Goal: Task Accomplishment & Management: Use online tool/utility

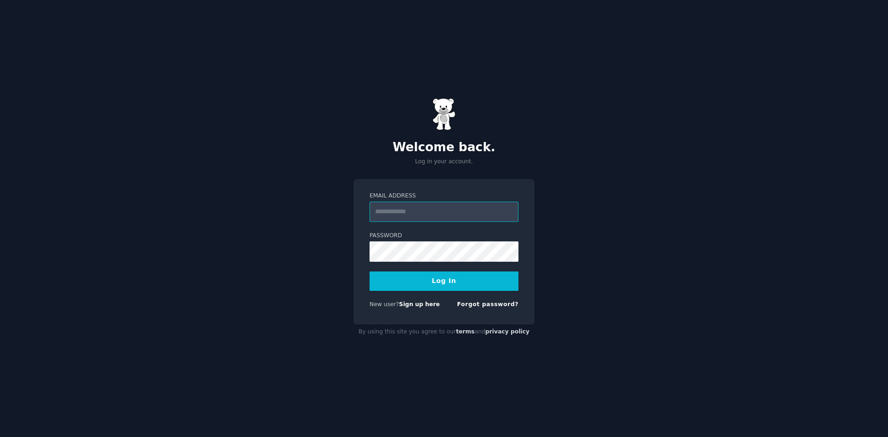
type input "**********"
click at [467, 281] on button "Log In" at bounding box center [444, 280] width 149 height 19
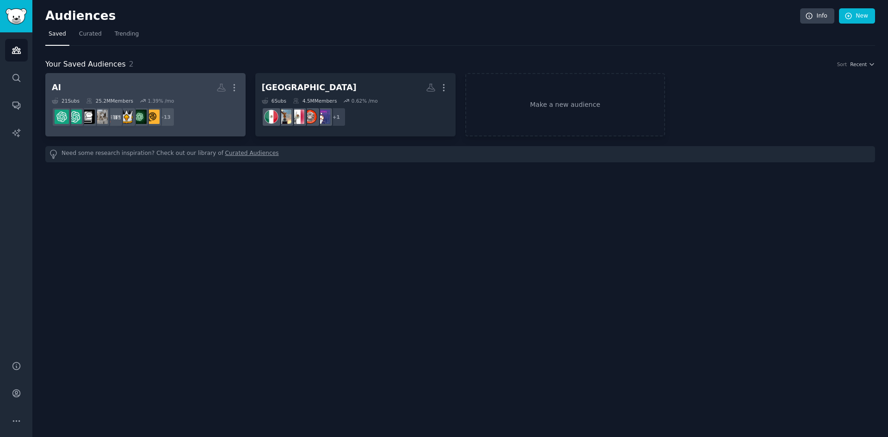
click at [105, 81] on h2 "AI More" at bounding box center [145, 88] width 187 height 16
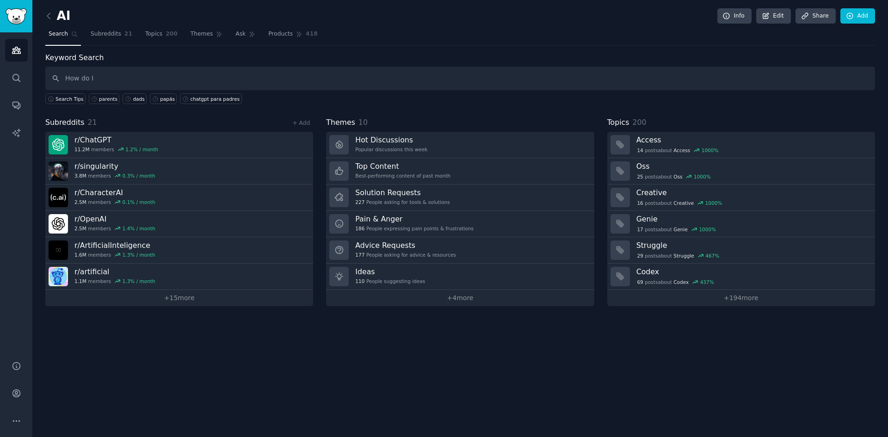
type input "How do I"
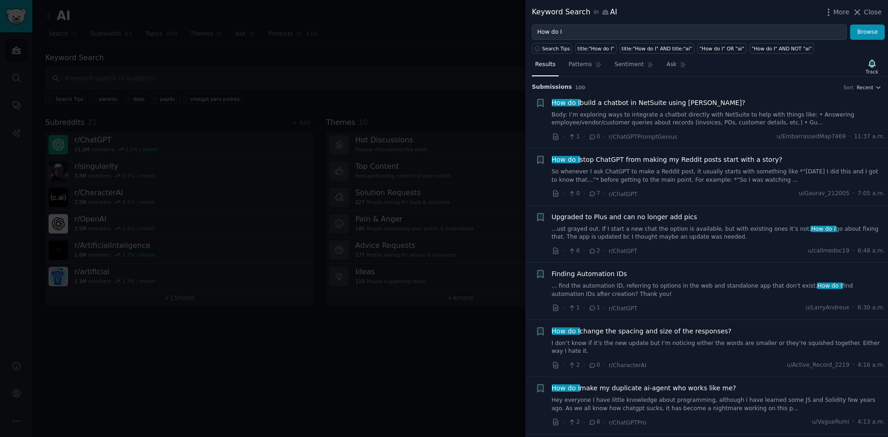
click at [374, 59] on div at bounding box center [444, 218] width 888 height 437
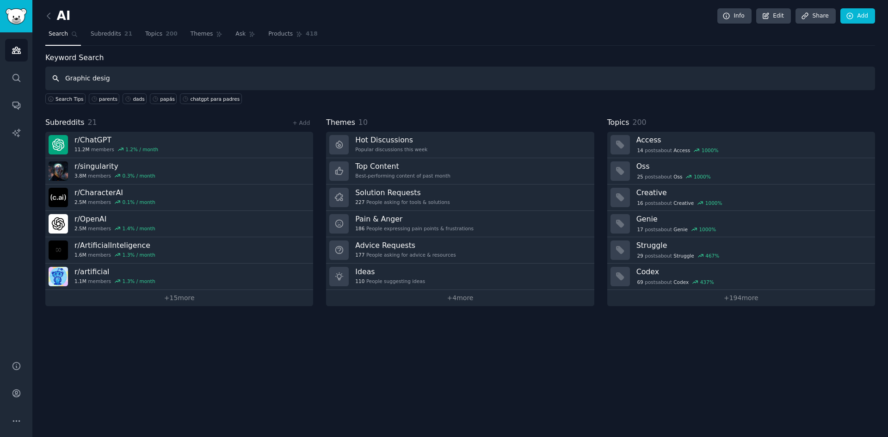
type input "Graphic design"
drag, startPoint x: 138, startPoint y: 80, endPoint x: 0, endPoint y: 76, distance: 138.3
click at [0, 76] on div "Advanced Search Audiences Search Conversations AI Reports Help Account More AI …" at bounding box center [444, 218] width 888 height 437
click at [105, 31] on span "Subreddits" at bounding box center [106, 34] width 31 height 8
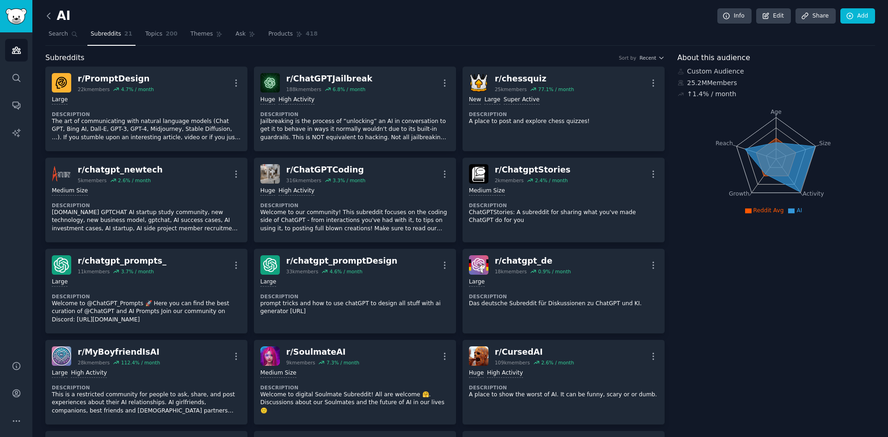
click at [48, 15] on icon at bounding box center [48, 16] width 3 height 6
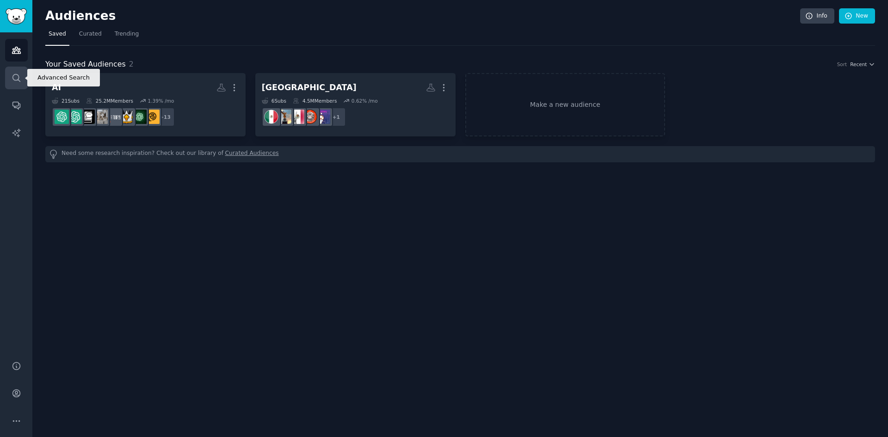
click at [18, 73] on icon "Sidebar" at bounding box center [17, 78] width 10 height 10
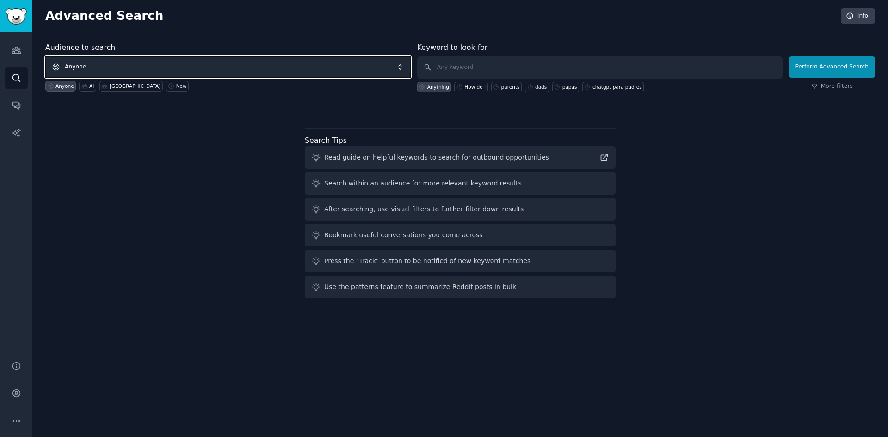
click at [169, 64] on span "Anyone" at bounding box center [227, 66] width 365 height 21
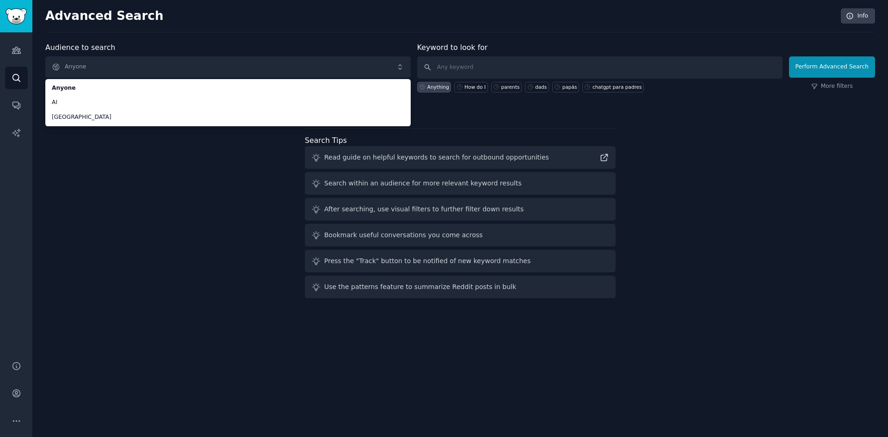
click at [150, 155] on div "Audience to search Anyone Anyone AI mexico Anyone AI mexico New Keyword to look…" at bounding box center [460, 172] width 830 height 260
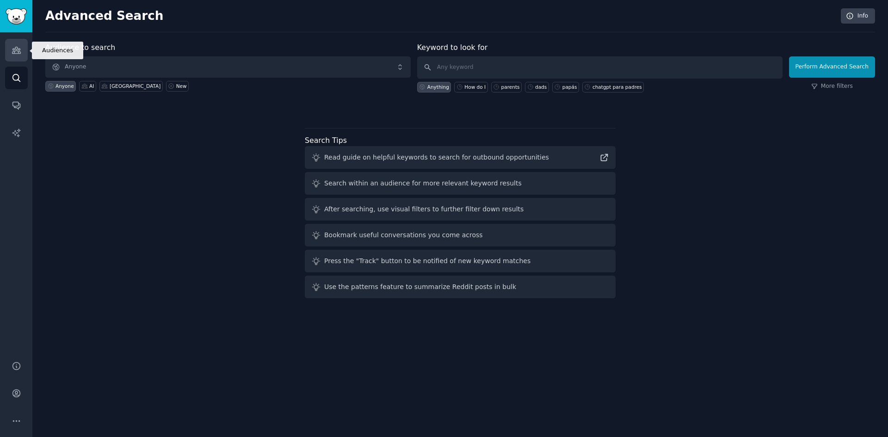
click at [18, 43] on link "Audiences" at bounding box center [16, 50] width 23 height 23
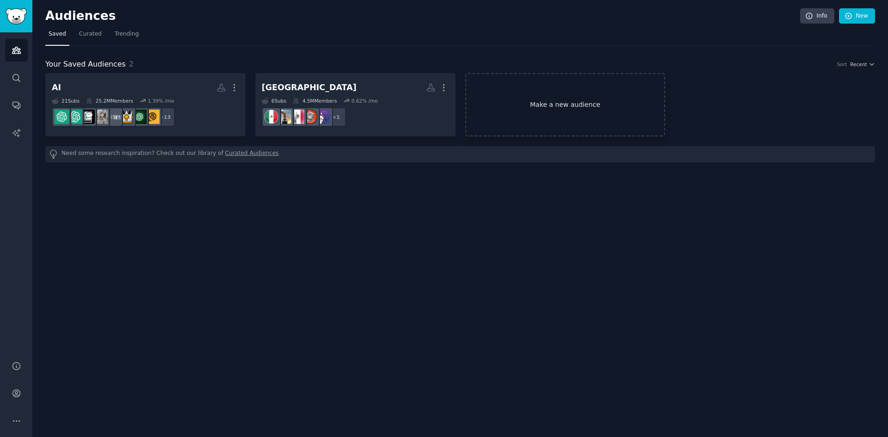
click at [597, 101] on link "Make a new audience" at bounding box center [565, 104] width 200 height 63
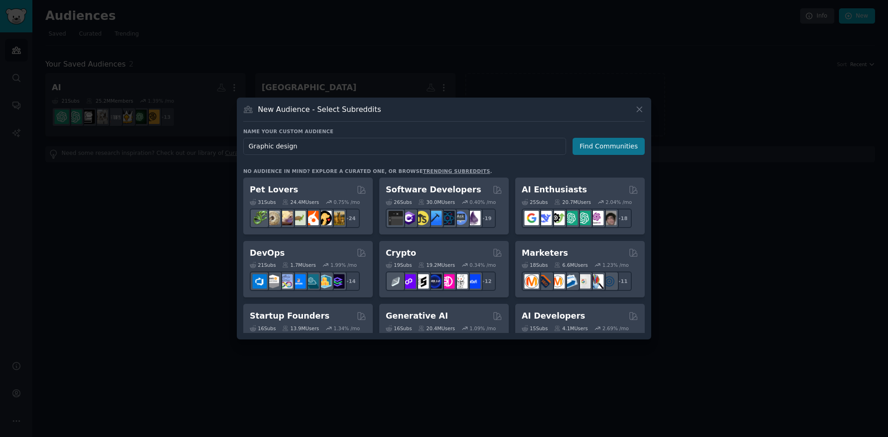
type input "Graphic design"
click at [596, 149] on button "Find Communities" at bounding box center [609, 146] width 72 height 17
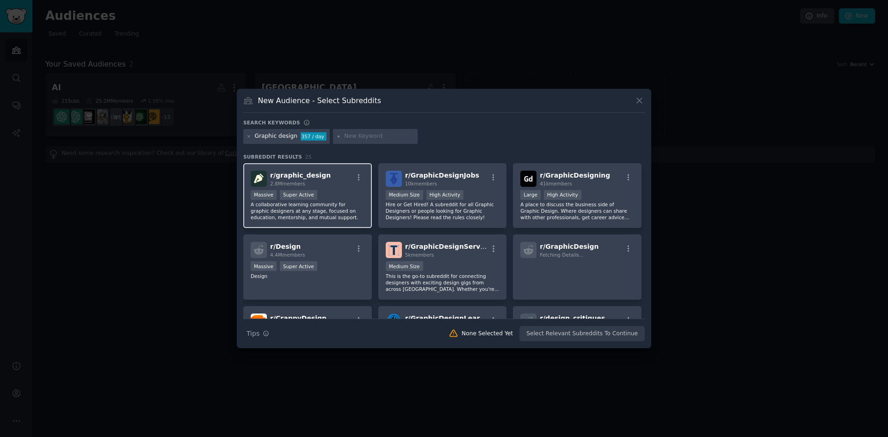
click at [343, 188] on div "r/ graphic_design 2.8M members Massive Super Active A collaborative learning co…" at bounding box center [307, 195] width 129 height 65
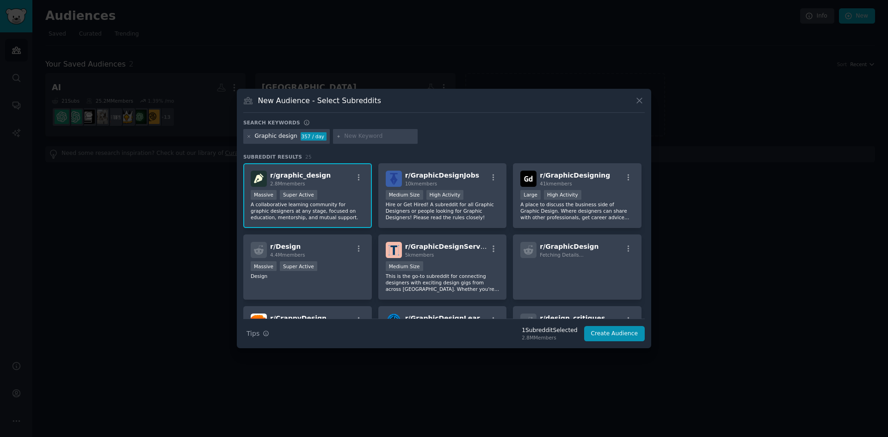
click at [353, 139] on input "text" at bounding box center [379, 136] width 70 height 8
type input "ux/ui"
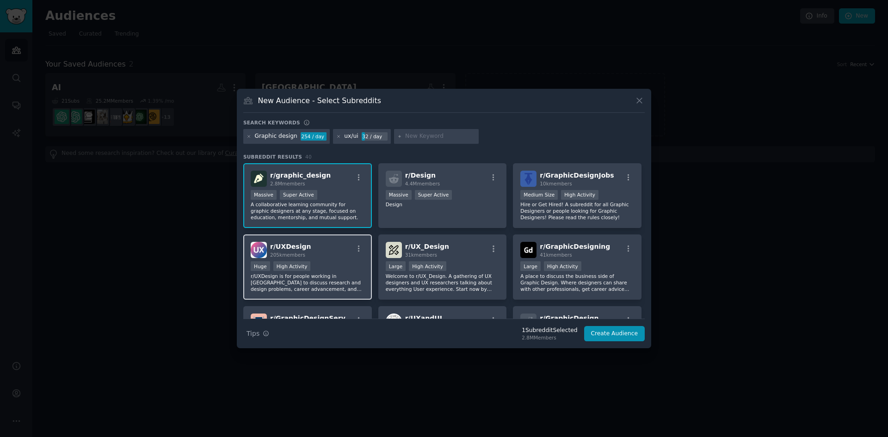
click at [319, 248] on div "r/ UXDesign 205k members" at bounding box center [308, 250] width 114 height 16
click at [430, 133] on input "text" at bounding box center [440, 136] width 70 height 8
type input "marketing"
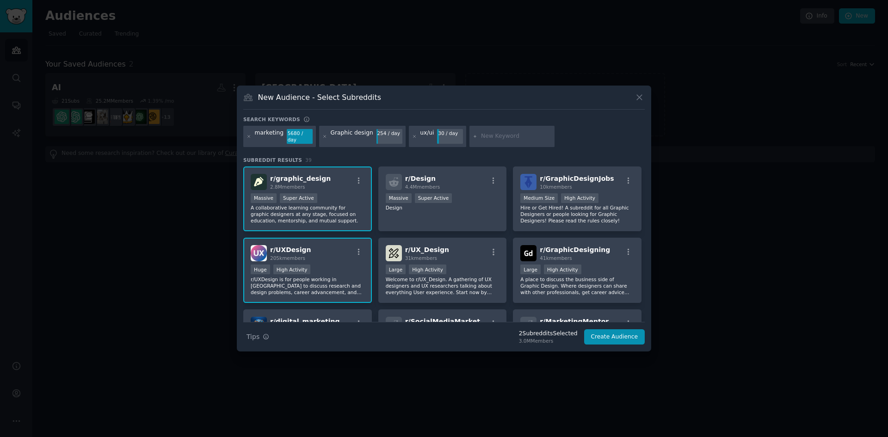
click at [505, 135] on input "text" at bounding box center [516, 136] width 70 height 8
paste input "StableDiffusion"
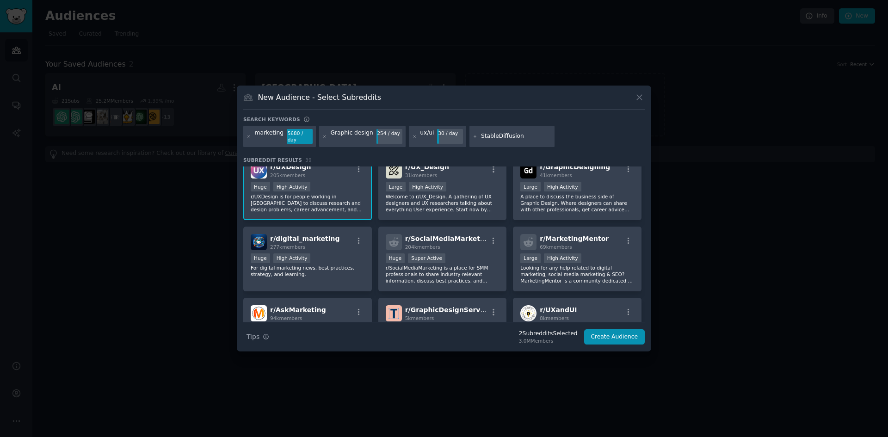
scroll to position [93, 0]
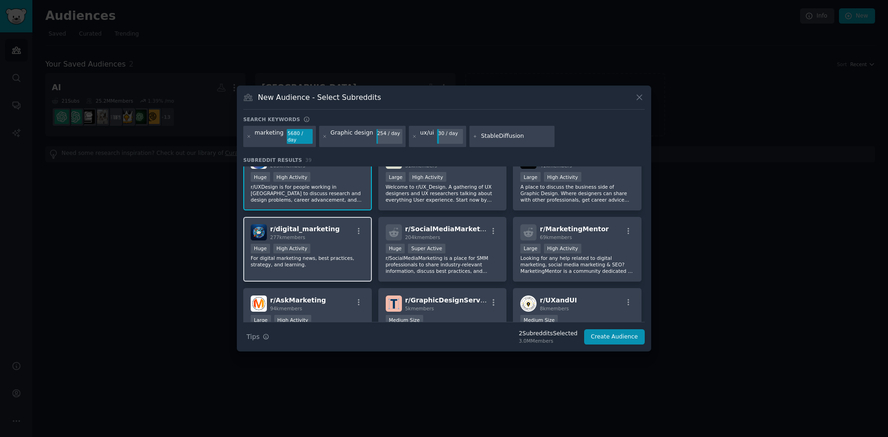
type input "StableDiffusion"
click at [343, 233] on div "r/ digital_marketing 277k members" at bounding box center [308, 232] width 114 height 16
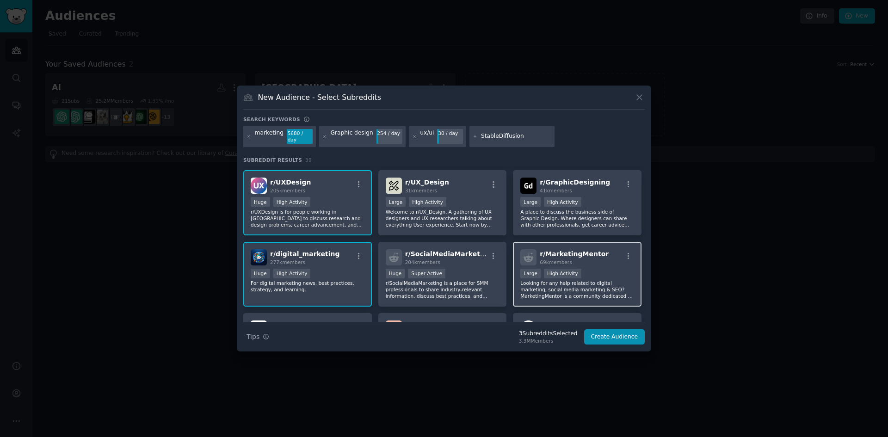
scroll to position [0, 0]
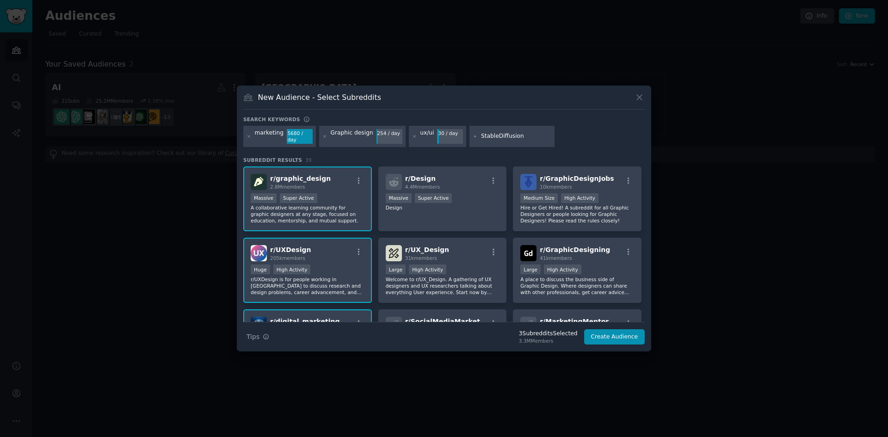
click at [515, 136] on input "StableDiffusion" at bounding box center [516, 136] width 70 height 8
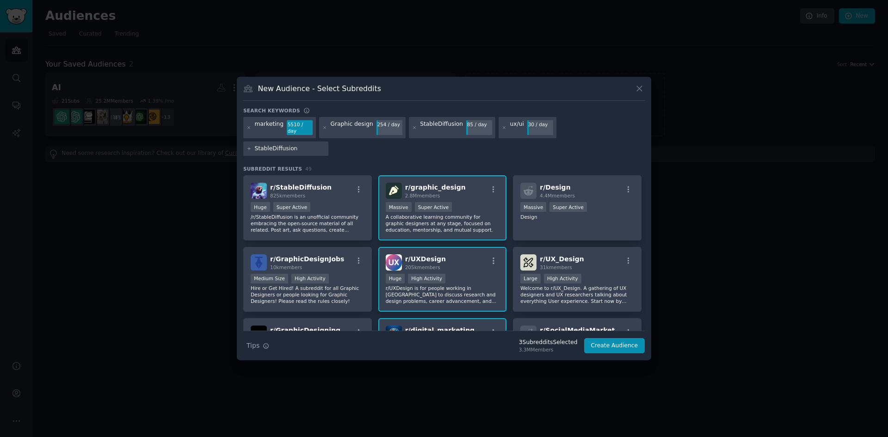
drag, startPoint x: 599, startPoint y: 135, endPoint x: 534, endPoint y: 127, distance: 65.7
click at [534, 127] on div "Search keywords marketing 5510 / day Graphic design 254 / day StableDiffusion 8…" at bounding box center [443, 230] width 401 height 247
type input "comfyui"
click at [310, 202] on div ">= 95th percentile for submissions / day Huge Super Active" at bounding box center [308, 208] width 114 height 12
click at [325, 145] on input "comfyui" at bounding box center [290, 149] width 70 height 8
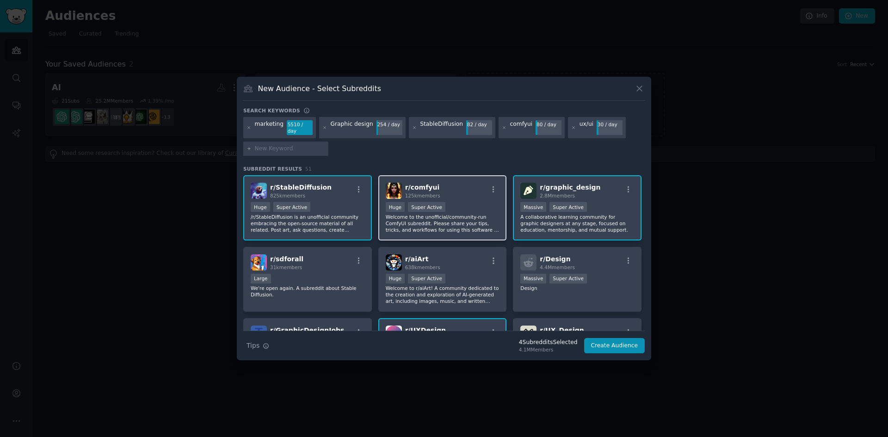
click at [470, 196] on div "r/ comfyui 125k members >= 95th percentile for submissions / day Huge Super Act…" at bounding box center [442, 207] width 129 height 65
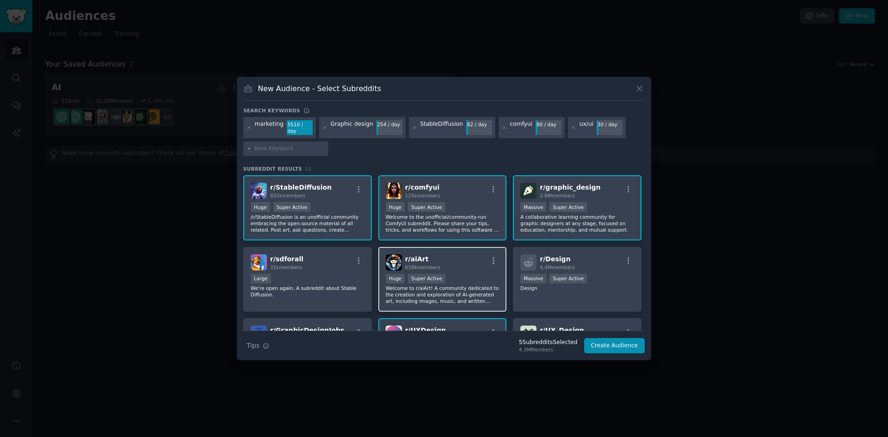
click at [480, 262] on div "r/ aiArt 638k members" at bounding box center [443, 262] width 114 height 16
click at [619, 342] on button "Create Audience" at bounding box center [614, 346] width 61 height 16
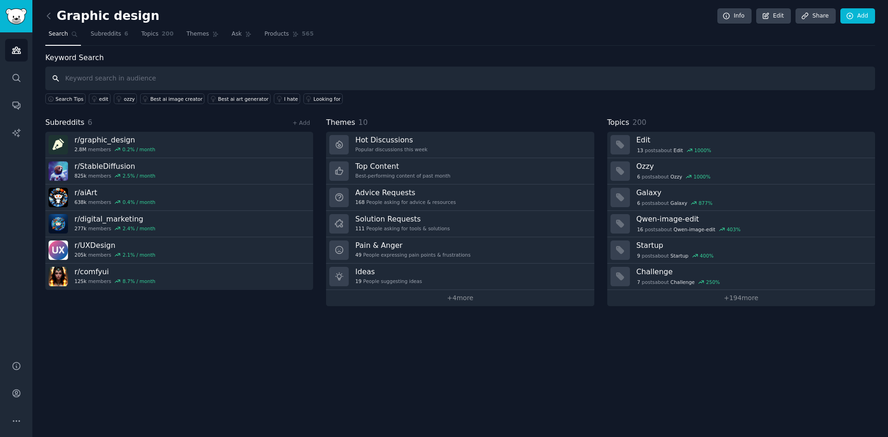
paste input "How do I"
type input "How do I"
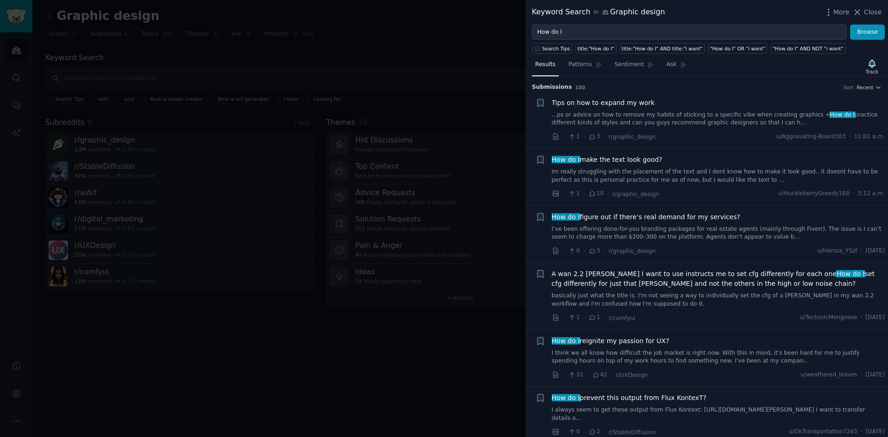
click at [471, 17] on div at bounding box center [444, 218] width 888 height 437
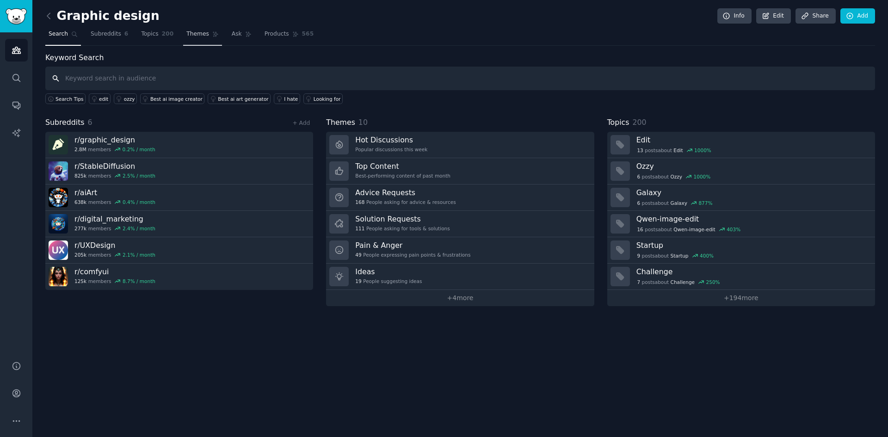
paste input "workflow"
type input "workflow"
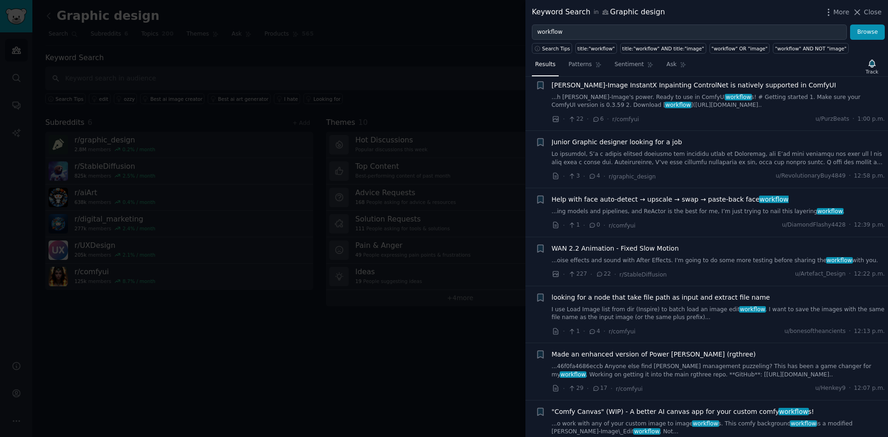
scroll to position [740, 0]
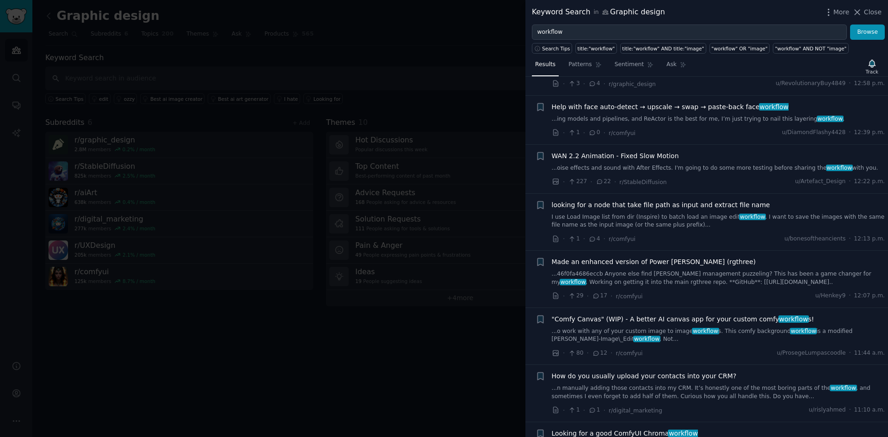
click at [437, 354] on div at bounding box center [444, 218] width 888 height 437
